Goal: Task Accomplishment & Management: Use online tool/utility

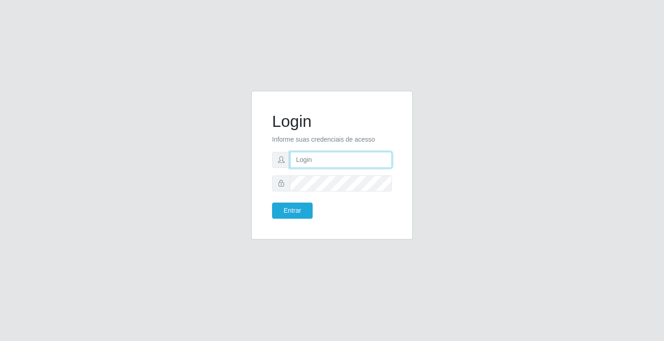
click at [304, 161] on input "text" at bounding box center [341, 160] width 102 height 16
type input "zivaneide@ideal"
click at [272, 202] on button "Entrar" at bounding box center [292, 210] width 41 height 16
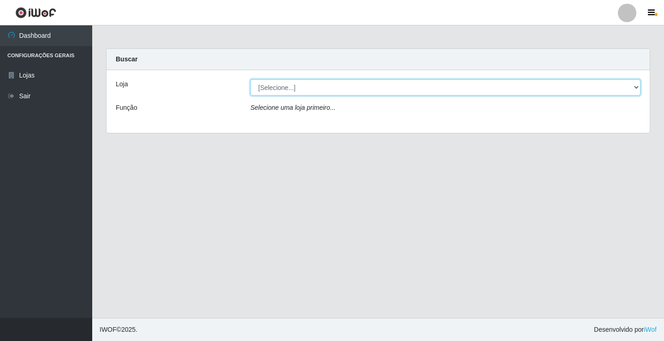
click at [282, 89] on select "[Selecione...] Ideal - Conceição" at bounding box center [445, 87] width 390 height 16
select select "231"
click at [250, 79] on select "[Selecione...] Ideal - Conceição" at bounding box center [445, 87] width 390 height 16
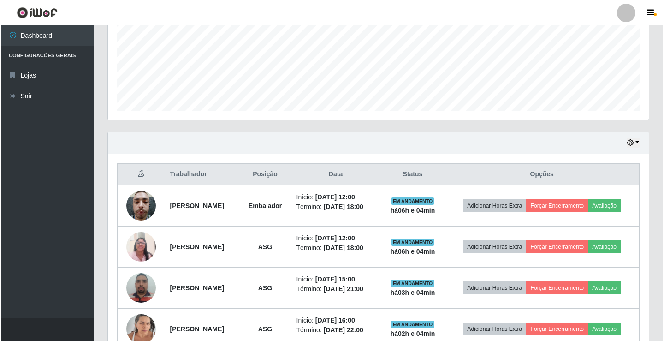
scroll to position [272, 0]
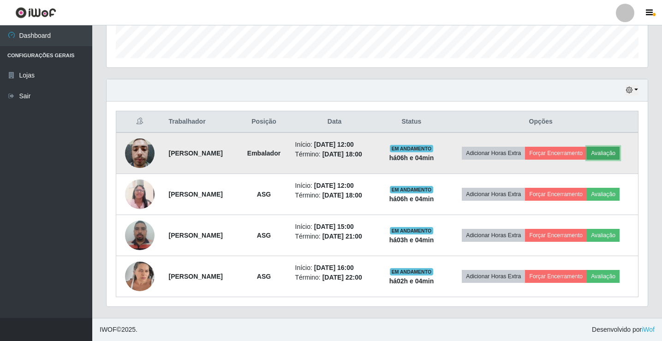
click at [611, 149] on button "Avaliação" at bounding box center [603, 153] width 33 height 13
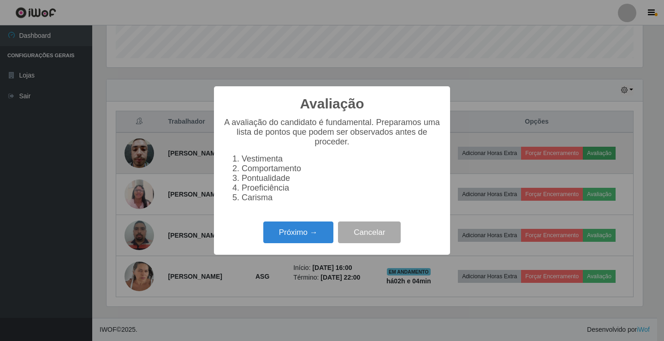
scroll to position [191, 536]
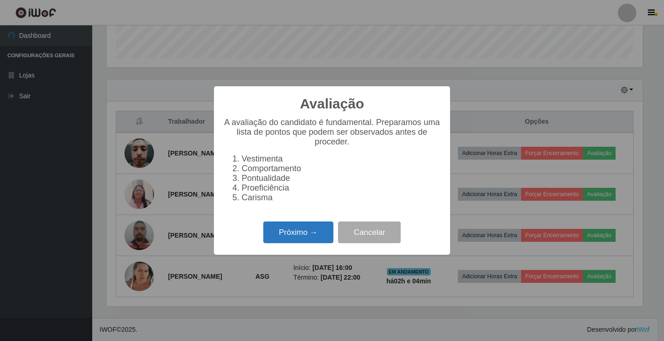
click at [292, 233] on button "Próximo →" at bounding box center [298, 232] width 70 height 22
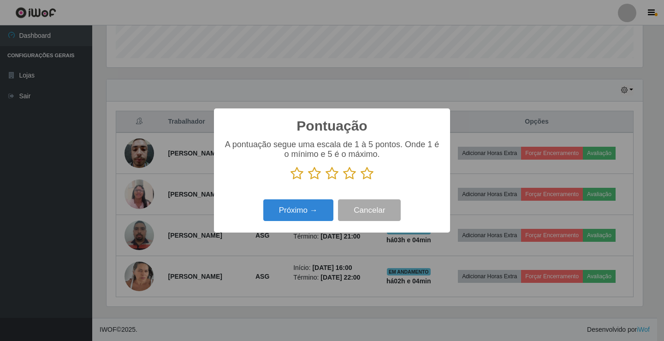
click at [368, 174] on icon at bounding box center [367, 174] width 13 height 14
click at [361, 180] on input "radio" at bounding box center [361, 180] width 0 height 0
click at [315, 204] on button "Próximo →" at bounding box center [298, 210] width 70 height 22
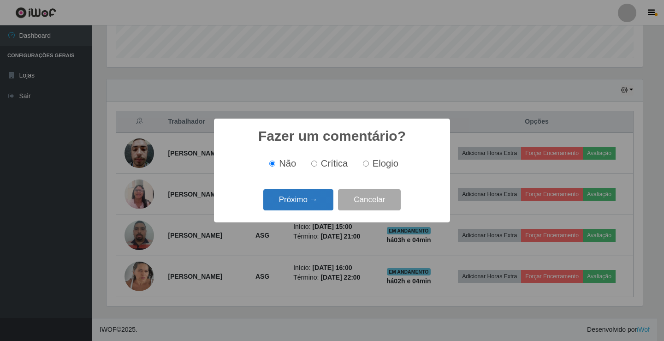
click at [308, 209] on button "Próximo →" at bounding box center [298, 200] width 70 height 22
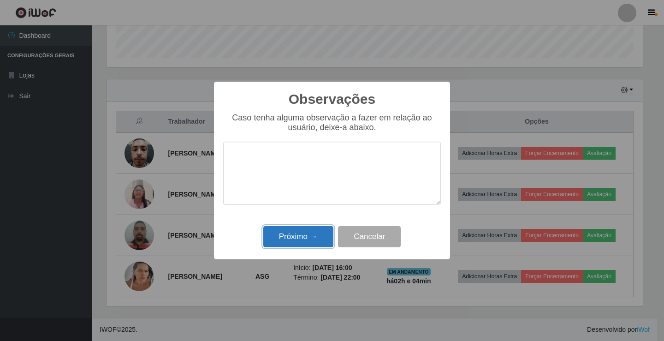
click at [297, 233] on button "Próximo →" at bounding box center [298, 237] width 70 height 22
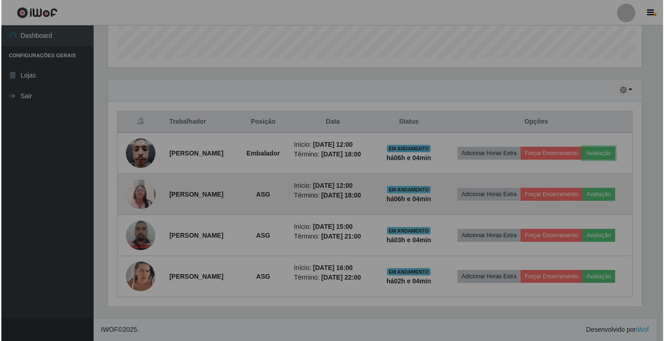
scroll to position [191, 541]
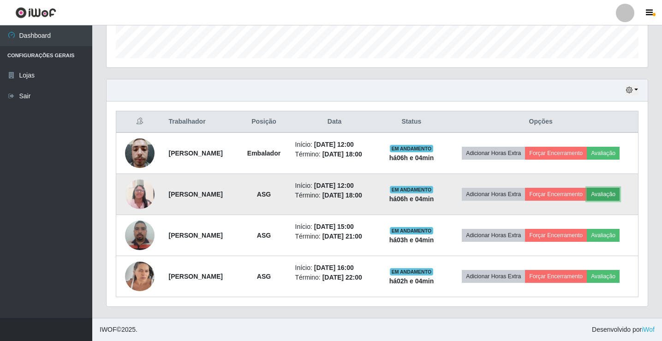
click at [617, 194] on button "Avaliação" at bounding box center [603, 194] width 33 height 13
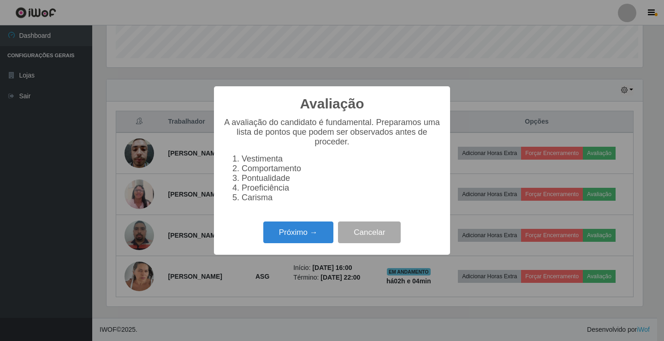
scroll to position [191, 536]
click at [314, 233] on button "Próximo →" at bounding box center [298, 232] width 70 height 22
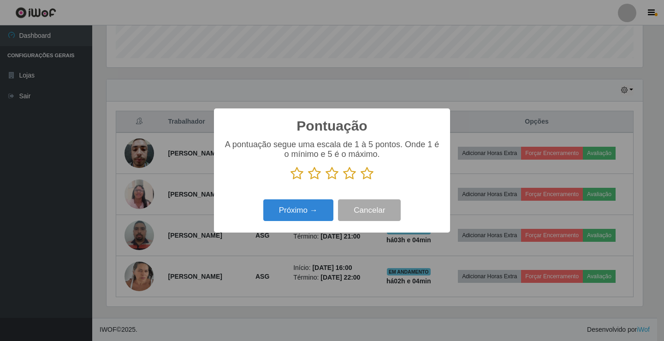
click at [363, 178] on icon at bounding box center [367, 174] width 13 height 14
click at [361, 180] on input "radio" at bounding box center [361, 180] width 0 height 0
click at [317, 210] on button "Próximo →" at bounding box center [298, 210] width 70 height 22
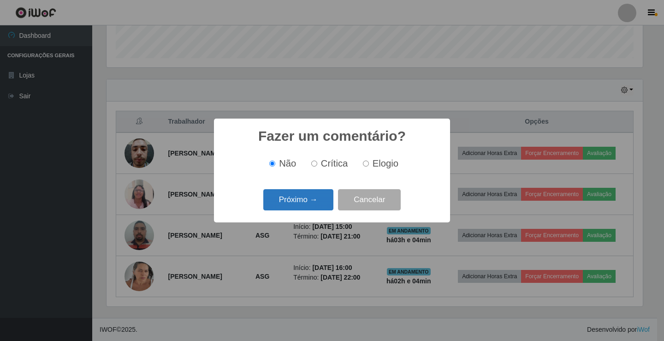
click at [313, 200] on button "Próximo →" at bounding box center [298, 200] width 70 height 22
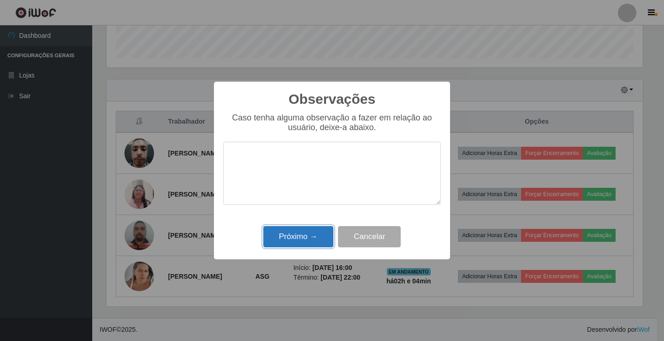
click at [309, 233] on button "Próximo →" at bounding box center [298, 237] width 70 height 22
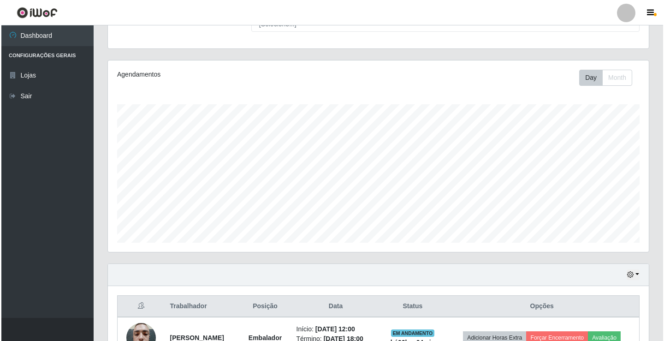
scroll to position [272, 0]
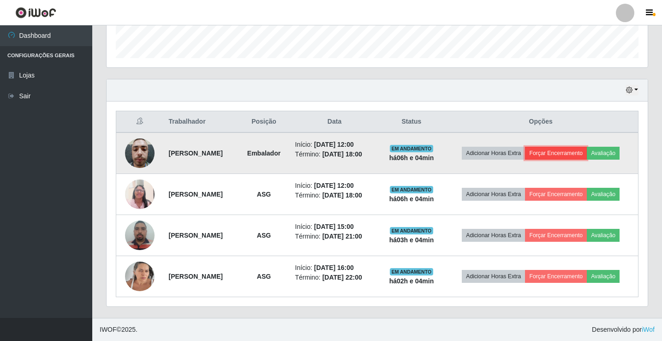
click at [555, 151] on button "Forçar Encerramento" at bounding box center [556, 153] width 62 height 13
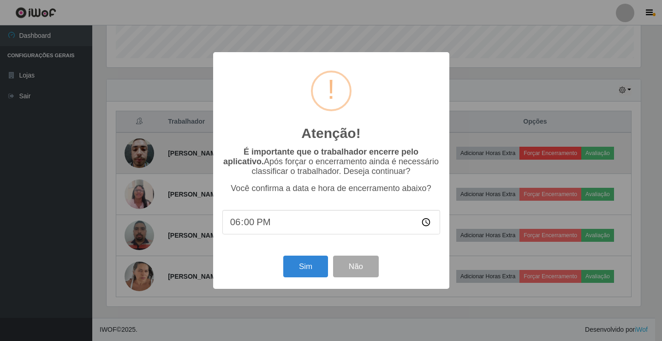
scroll to position [191, 536]
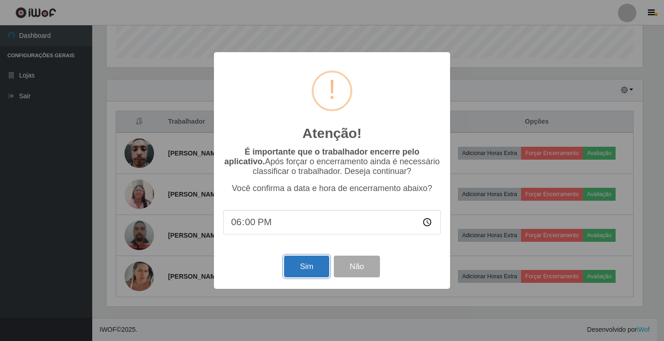
click at [300, 267] on button "Sim" at bounding box center [306, 267] width 45 height 22
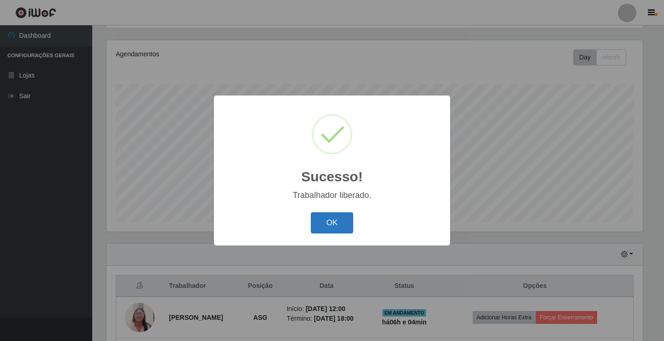
click at [328, 221] on button "OK" at bounding box center [332, 223] width 43 height 22
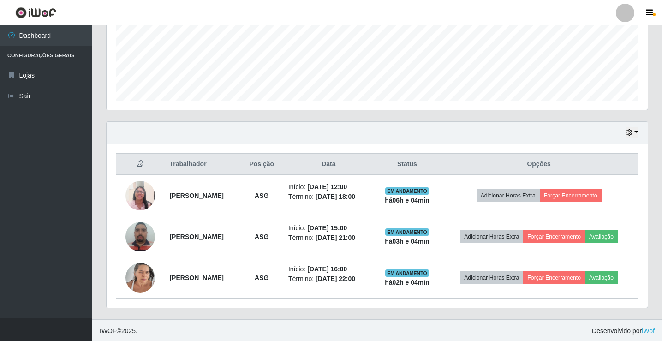
scroll to position [231, 0]
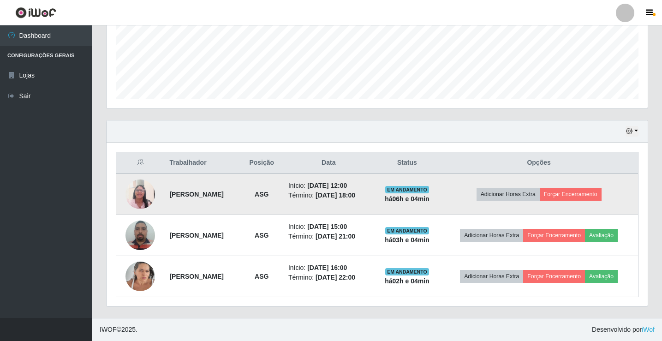
click at [578, 187] on td "Adicionar Horas Extra Forçar Encerramento" at bounding box center [539, 194] width 198 height 42
click at [577, 194] on button "Forçar Encerramento" at bounding box center [571, 194] width 62 height 13
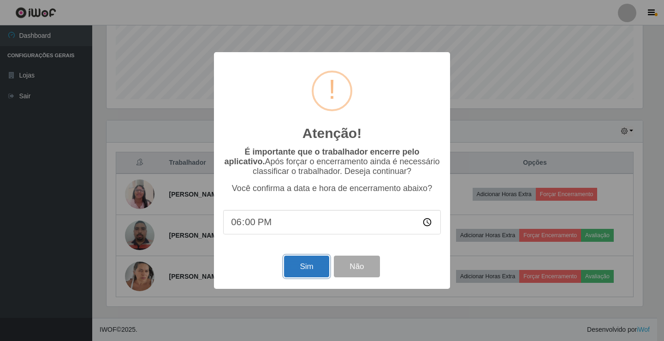
click at [316, 265] on button "Sim" at bounding box center [306, 267] width 45 height 22
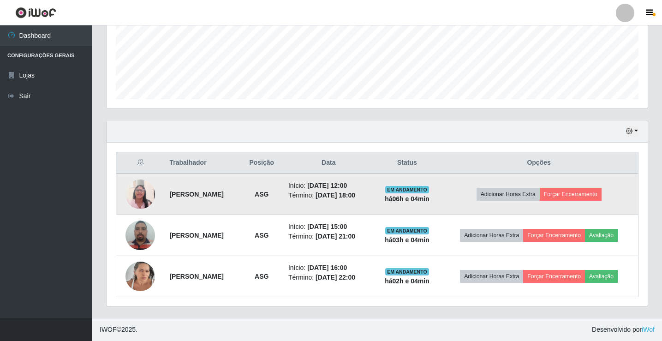
scroll to position [0, 0]
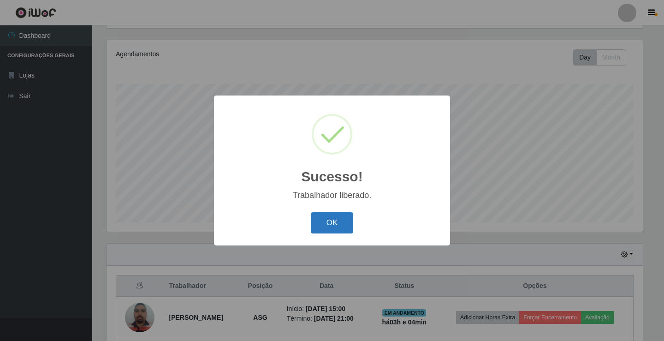
click at [334, 220] on button "OK" at bounding box center [332, 223] width 43 height 22
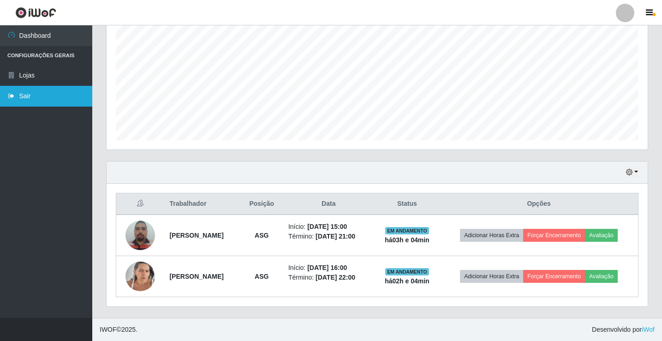
click at [65, 90] on link "Sair" at bounding box center [46, 96] width 92 height 21
